Goal: Task Accomplishment & Management: Manage account settings

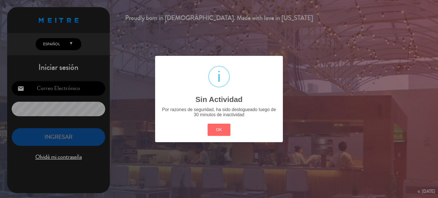
click at [214, 130] on button "OK" at bounding box center [218, 130] width 23 height 12
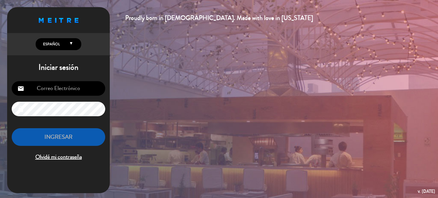
click at [73, 90] on input "email" at bounding box center [58, 88] width 93 height 15
type input "[EMAIL_ADDRESS][DOMAIN_NAME]"
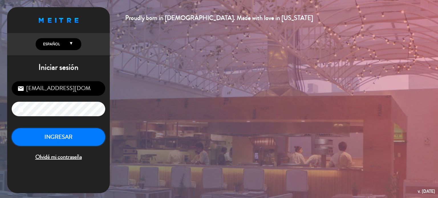
click at [35, 135] on button "INGRESAR" at bounding box center [58, 137] width 93 height 18
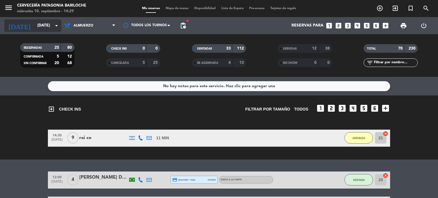
click at [52, 23] on input "[DATE]" at bounding box center [61, 26] width 54 height 10
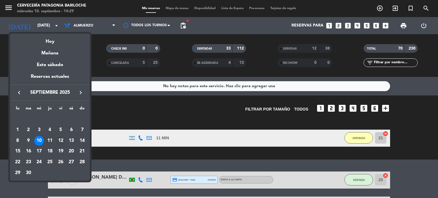
click at [57, 140] on div "12" at bounding box center [61, 141] width 10 height 10
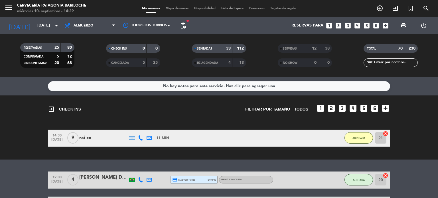
type input "[DATE]"
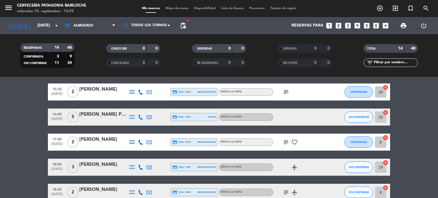
scroll to position [146, 0]
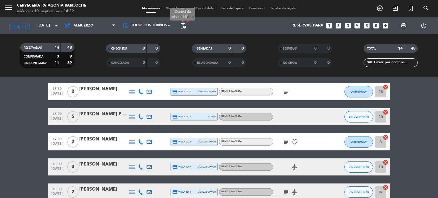
click at [183, 27] on span "pending_actions" at bounding box center [182, 25] width 7 height 7
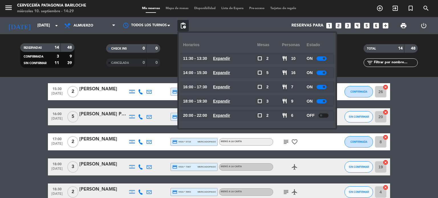
click at [219, 99] on u "Expandir" at bounding box center [221, 101] width 17 height 5
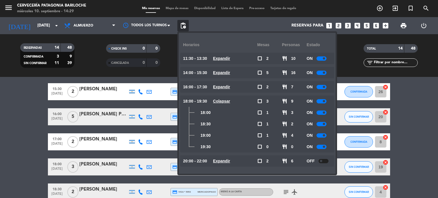
click at [324, 147] on span at bounding box center [323, 147] width 2 height 2
click at [324, 136] on div at bounding box center [321, 135] width 10 height 4
click at [325, 123] on span at bounding box center [323, 124] width 2 height 2
click at [185, 29] on span "pending_actions" at bounding box center [182, 25] width 11 height 11
click at [5, 11] on icon "menu" at bounding box center [8, 7] width 9 height 9
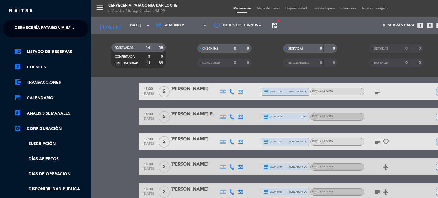
click at [43, 26] on span "Cervecería Patagonia Bariloche" at bounding box center [52, 29] width 74 height 12
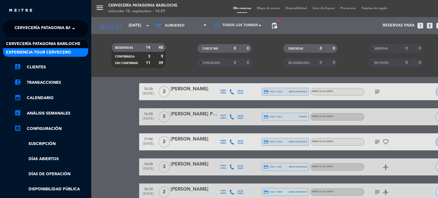
click at [29, 51] on span "Experiencia Tour Cervecero" at bounding box center [38, 52] width 65 height 7
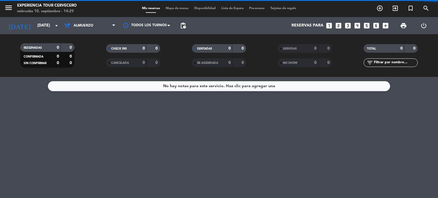
scroll to position [0, 0]
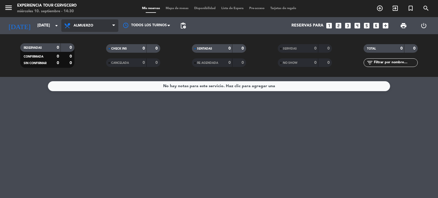
click at [82, 21] on span "Almuerzo" at bounding box center [89, 25] width 57 height 13
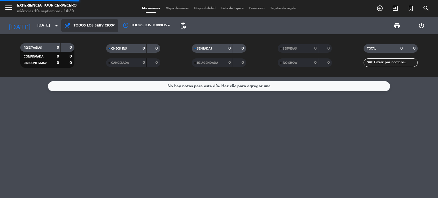
click at [77, 36] on div "menu Experiencia Tour Cervecero miércoles 10. septiembre - 14:30 Mis reservas M…" at bounding box center [219, 38] width 438 height 77
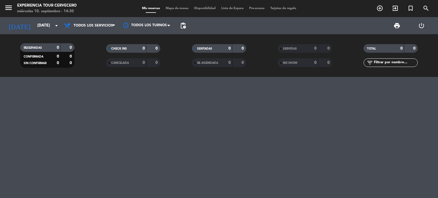
click at [188, 26] on span "pending_actions" at bounding box center [182, 25] width 11 height 11
click at [184, 26] on span "pending_actions" at bounding box center [182, 25] width 7 height 7
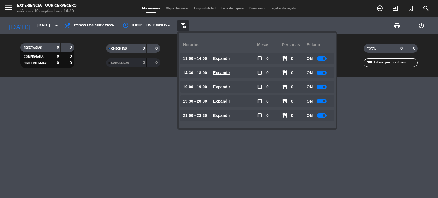
click at [322, 115] on div at bounding box center [321, 115] width 10 height 4
click at [323, 102] on div at bounding box center [321, 101] width 10 height 4
click at [320, 87] on div at bounding box center [321, 87] width 10 height 4
click at [187, 30] on span "pending_actions" at bounding box center [182, 25] width 11 height 11
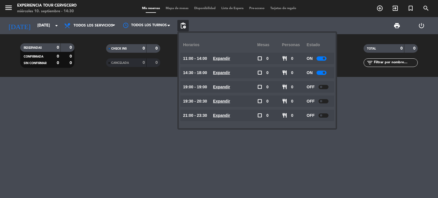
click at [187, 30] on span "pending_actions" at bounding box center [182, 25] width 11 height 11
click at [186, 25] on span "pending_actions" at bounding box center [182, 25] width 7 height 7
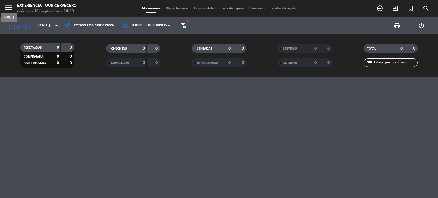
click at [6, 8] on icon "menu" at bounding box center [8, 7] width 9 height 9
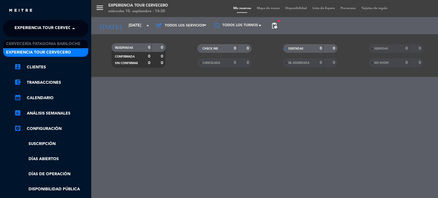
click at [54, 30] on span "Experiencia Tour Cervecero" at bounding box center [47, 29] width 65 height 12
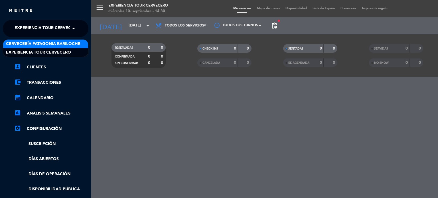
click at [53, 43] on span "Cervecería Patagonia Bariloche" at bounding box center [43, 44] width 74 height 7
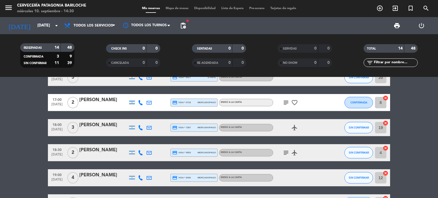
scroll to position [238, 0]
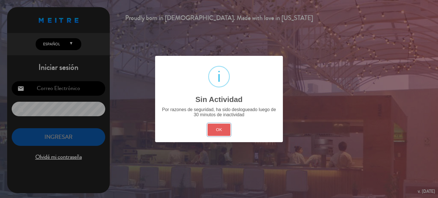
click at [220, 134] on button "OK" at bounding box center [218, 130] width 23 height 12
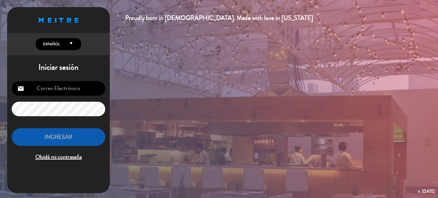
click at [40, 91] on input "email" at bounding box center [58, 88] width 93 height 15
type input "[EMAIL_ADDRESS][DOMAIN_NAME]"
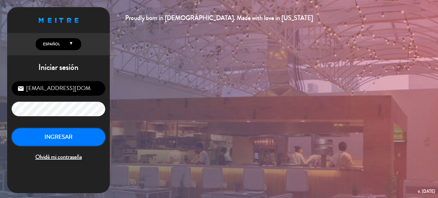
click at [42, 138] on button "INGRESAR" at bounding box center [58, 137] width 93 height 18
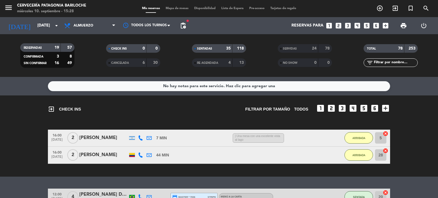
scroll to position [54, 0]
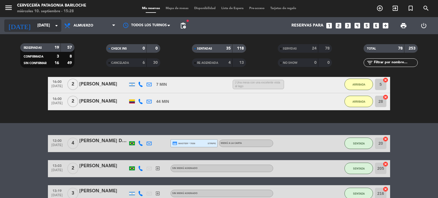
click at [38, 29] on input "[DATE]" at bounding box center [61, 26] width 54 height 10
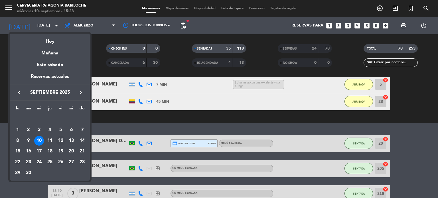
click at [60, 141] on div "12" at bounding box center [61, 141] width 10 height 10
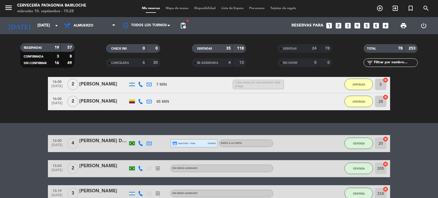
type input "[DATE]"
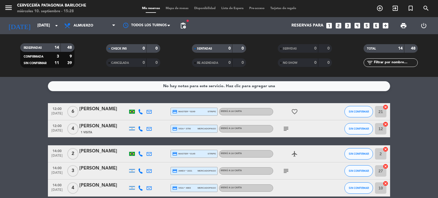
click at [184, 30] on span "pending_actions" at bounding box center [182, 25] width 11 height 11
click at [183, 29] on span "pending_actions" at bounding box center [182, 25] width 11 height 11
click at [183, 28] on span "pending_actions" at bounding box center [182, 25] width 7 height 7
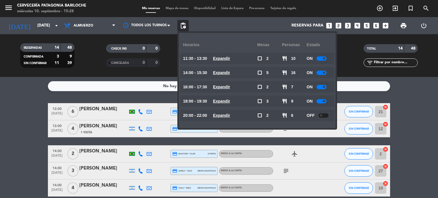
click at [227, 101] on u "Expandir" at bounding box center [221, 101] width 17 height 5
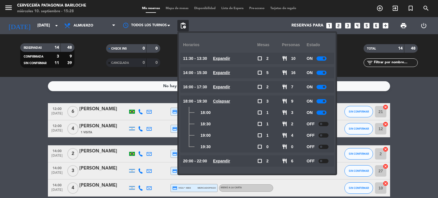
click at [326, 125] on div at bounding box center [323, 124] width 10 height 4
click at [322, 134] on span at bounding box center [321, 135] width 2 height 2
click at [187, 26] on span "pending_actions" at bounding box center [182, 25] width 11 height 11
click at [185, 30] on span "pending_actions" at bounding box center [182, 25] width 11 height 11
click at [185, 28] on span "pending_actions" at bounding box center [182, 25] width 7 height 7
